Goal: Transaction & Acquisition: Download file/media

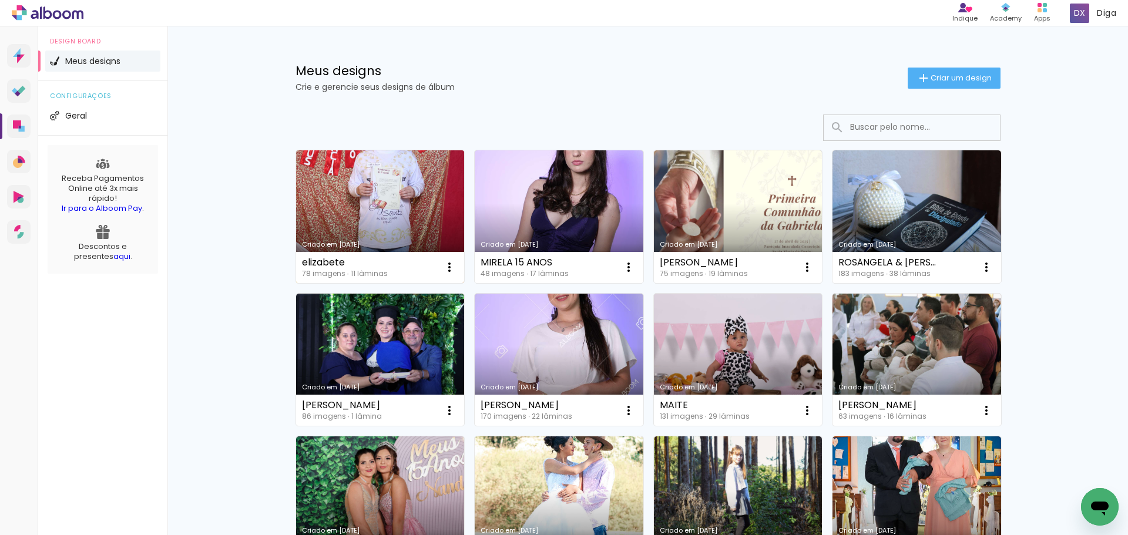
click at [405, 203] on link "Criado em [DATE]" at bounding box center [380, 216] width 169 height 133
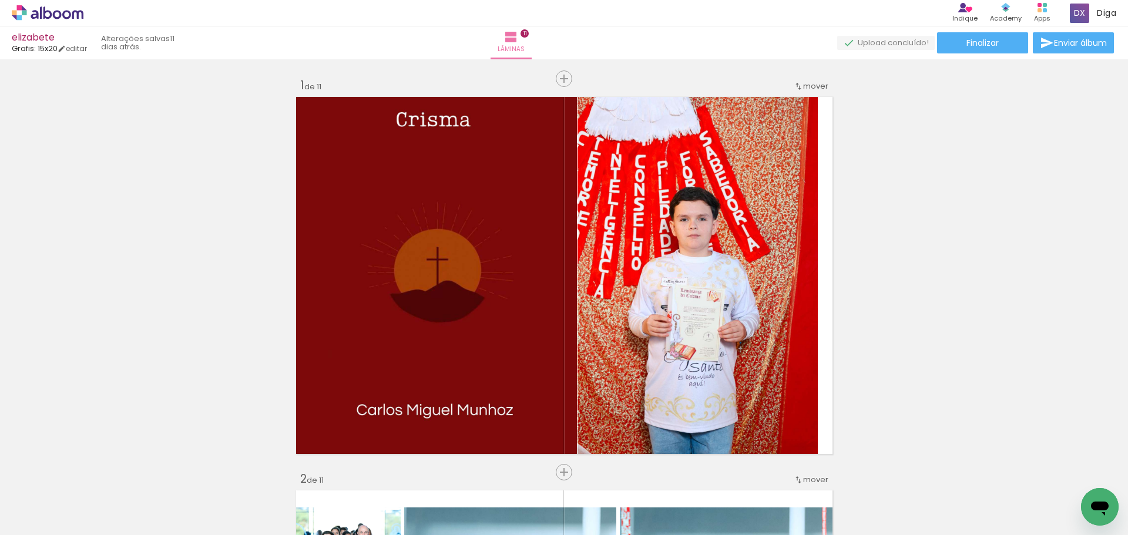
scroll to position [0, 4103]
click at [1008, 45] on paper-button "Finalizar" at bounding box center [982, 42] width 91 height 21
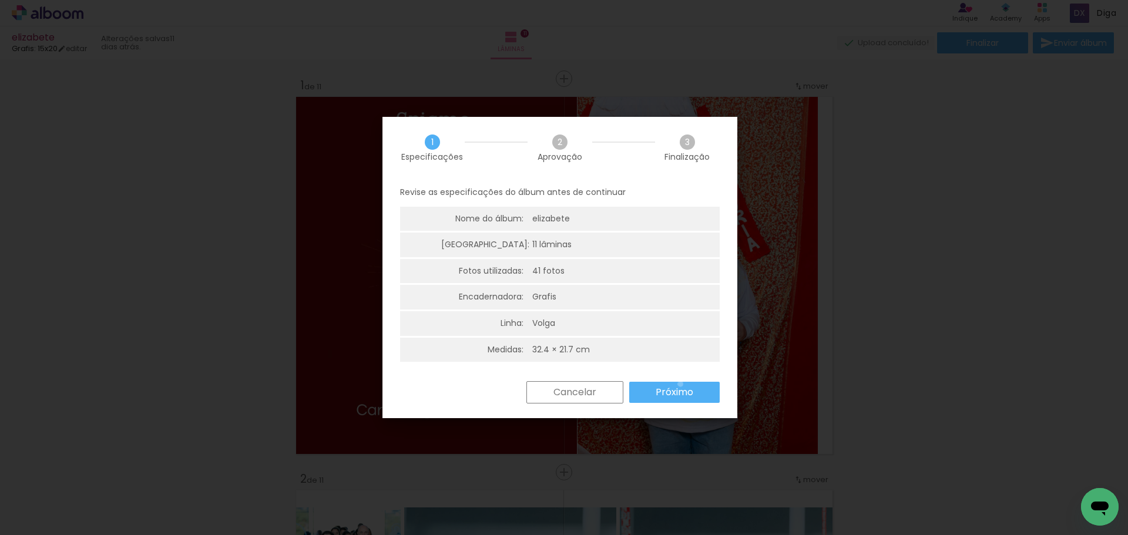
click at [680, 384] on paper-button "Próximo" at bounding box center [674, 392] width 90 height 21
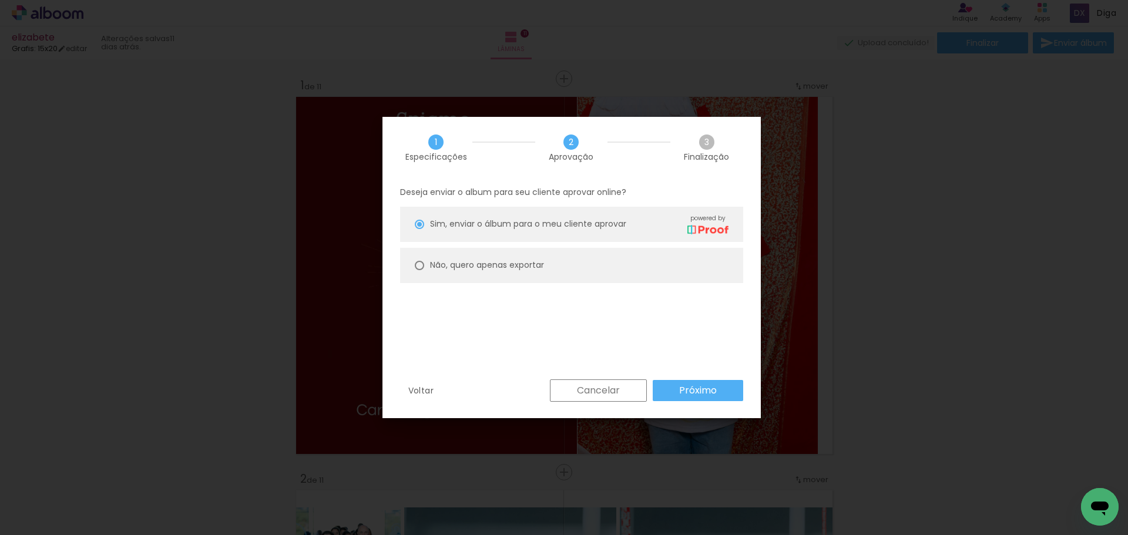
click at [573, 271] on paper-radio-button "Não, quero apenas exportar" at bounding box center [571, 265] width 343 height 35
type paper-radio-button "on"
click at [678, 389] on paper-button "Próximo" at bounding box center [697, 390] width 90 height 21
type input "Alta, 300 DPI"
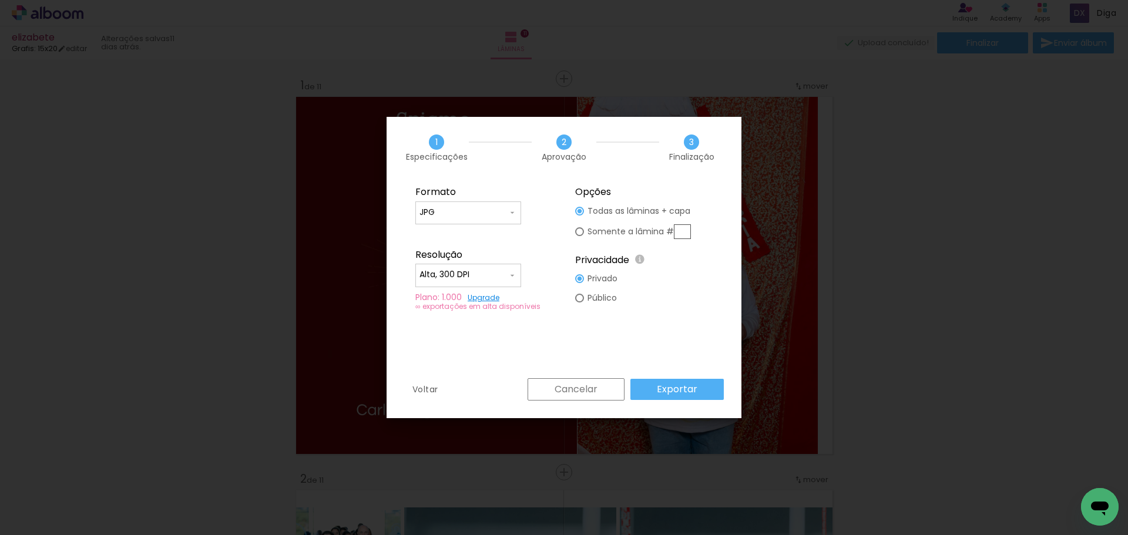
click at [0, 0] on slot "Exportar" at bounding box center [0, 0] width 0 height 0
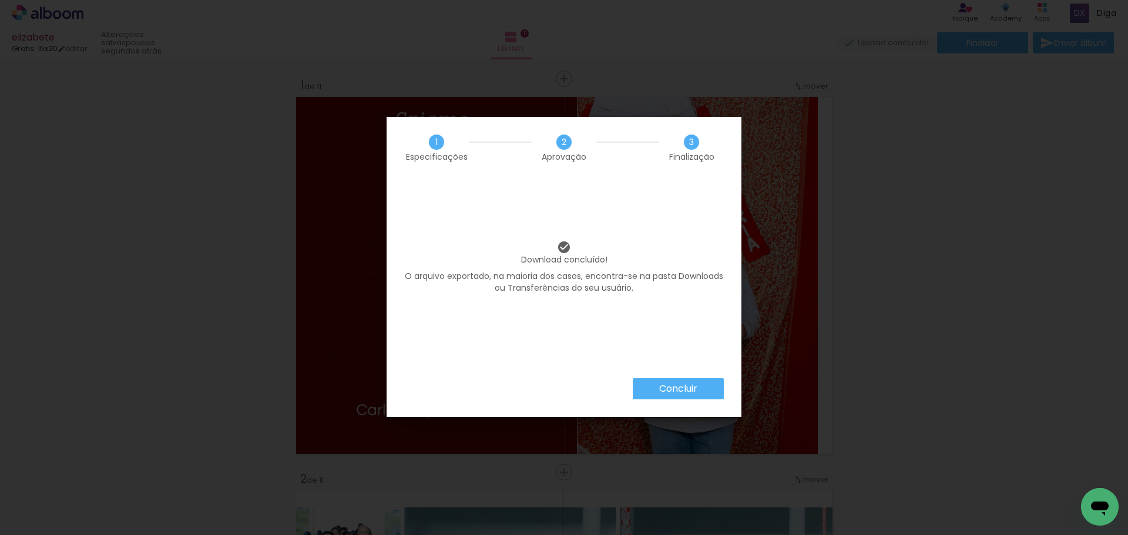
click at [711, 388] on paper-button "Concluir" at bounding box center [678, 388] width 91 height 21
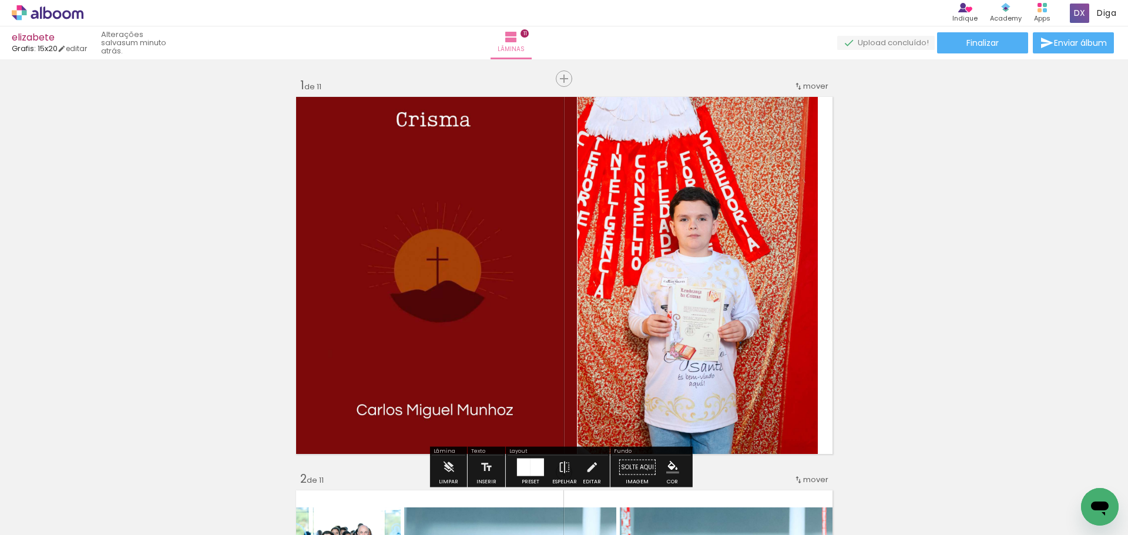
scroll to position [0, 4103]
click at [947, 41] on paper-button "Finalizar" at bounding box center [982, 42] width 91 height 21
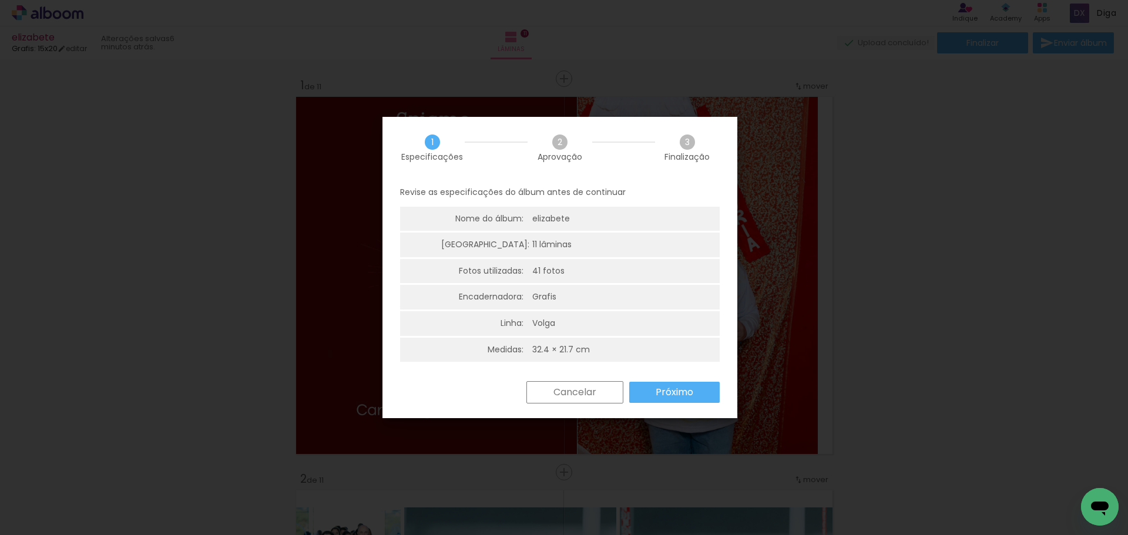
click at [0, 0] on slot "Cancelar" at bounding box center [0, 0] width 0 height 0
